Goal: Find contact information: Find contact information

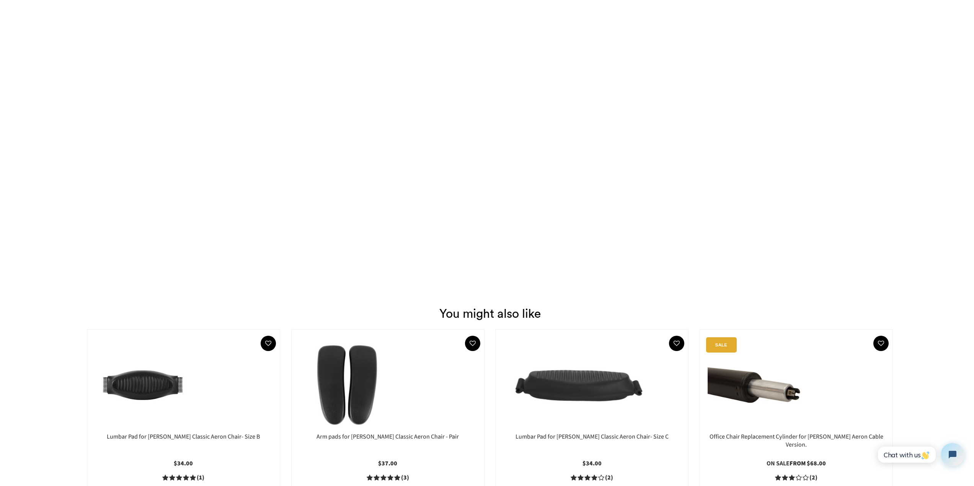
scroll to position [1310, 0]
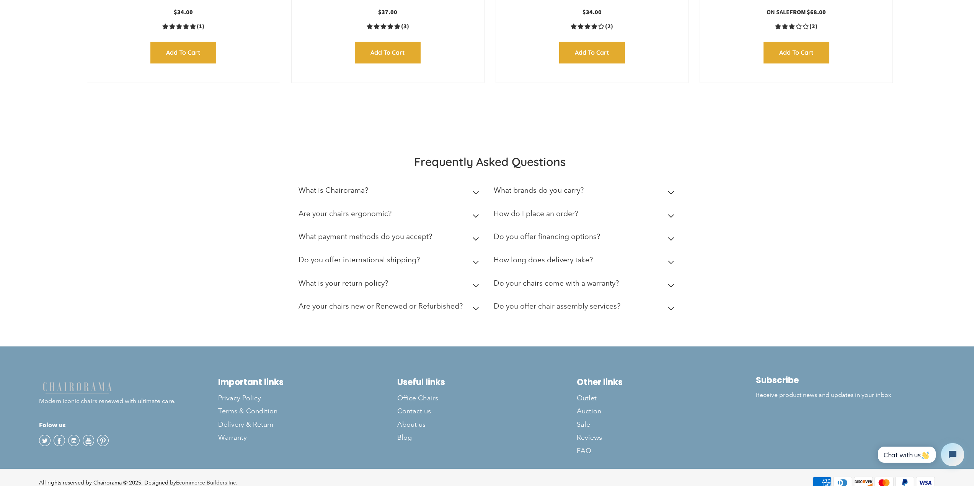
drag, startPoint x: 178, startPoint y: 129, endPoint x: 152, endPoint y: 261, distance: 134.4
click at [411, 407] on span "Contact us" at bounding box center [414, 411] width 34 height 9
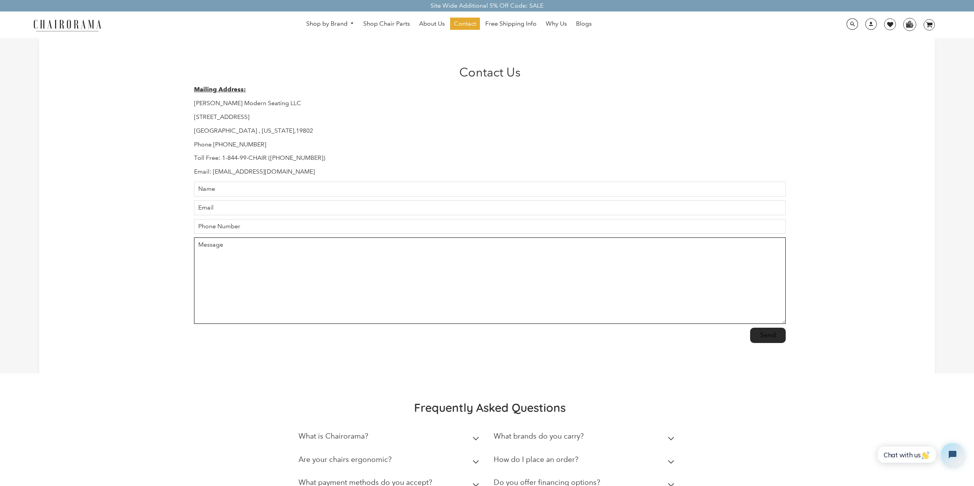
drag, startPoint x: 342, startPoint y: 308, endPoint x: 337, endPoint y: 306, distance: 5.3
